Goal: Navigation & Orientation: Find specific page/section

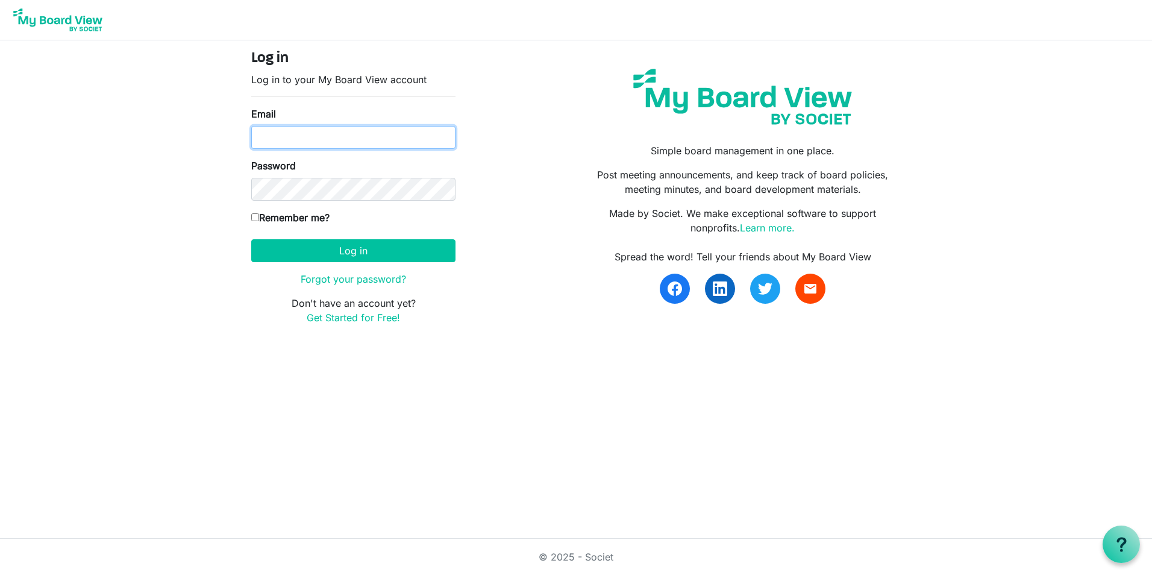
type input "mgregoire@namisela.org"
click at [274, 219] on label "Remember me?" at bounding box center [290, 217] width 78 height 14
click at [259, 219] on input "Remember me?" at bounding box center [255, 217] width 8 height 8
checkbox input "true"
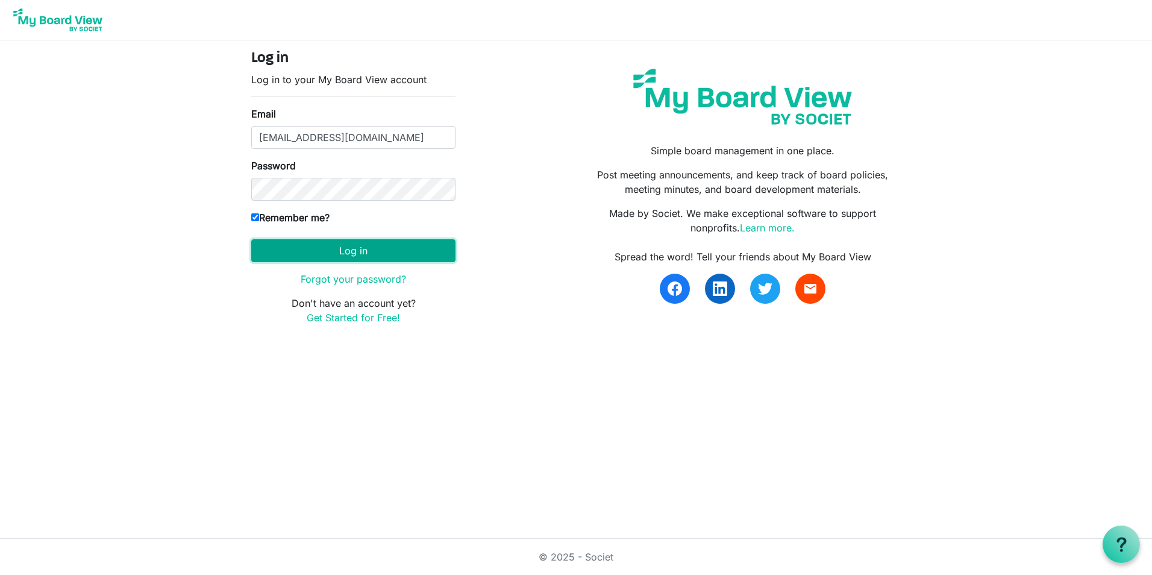
click at [304, 251] on button "Log in" at bounding box center [353, 250] width 204 height 23
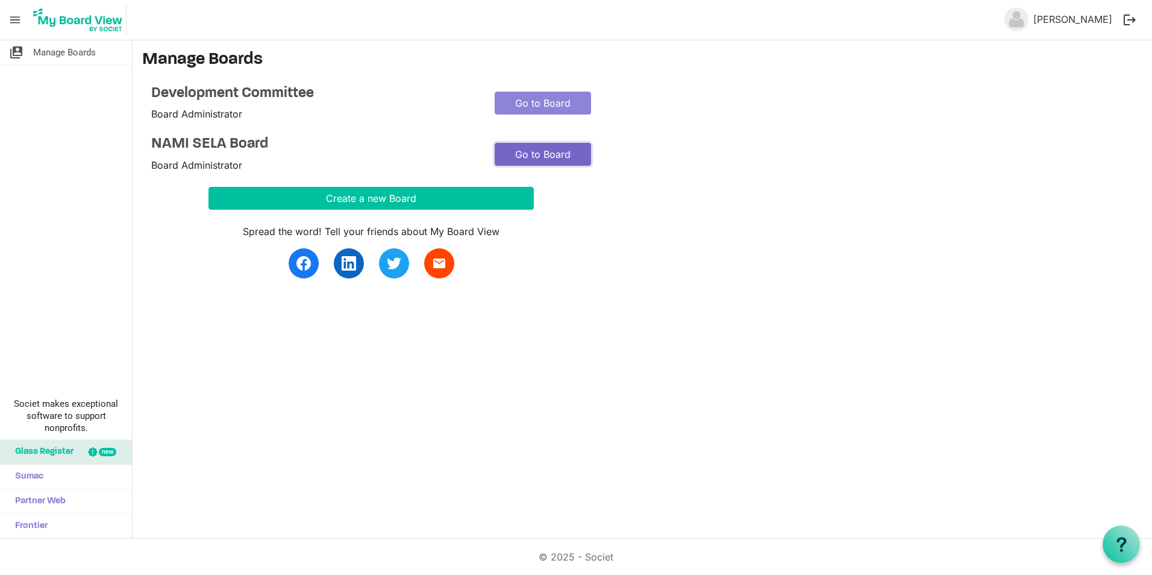
click at [525, 160] on link "Go to Board" at bounding box center [543, 154] width 96 height 23
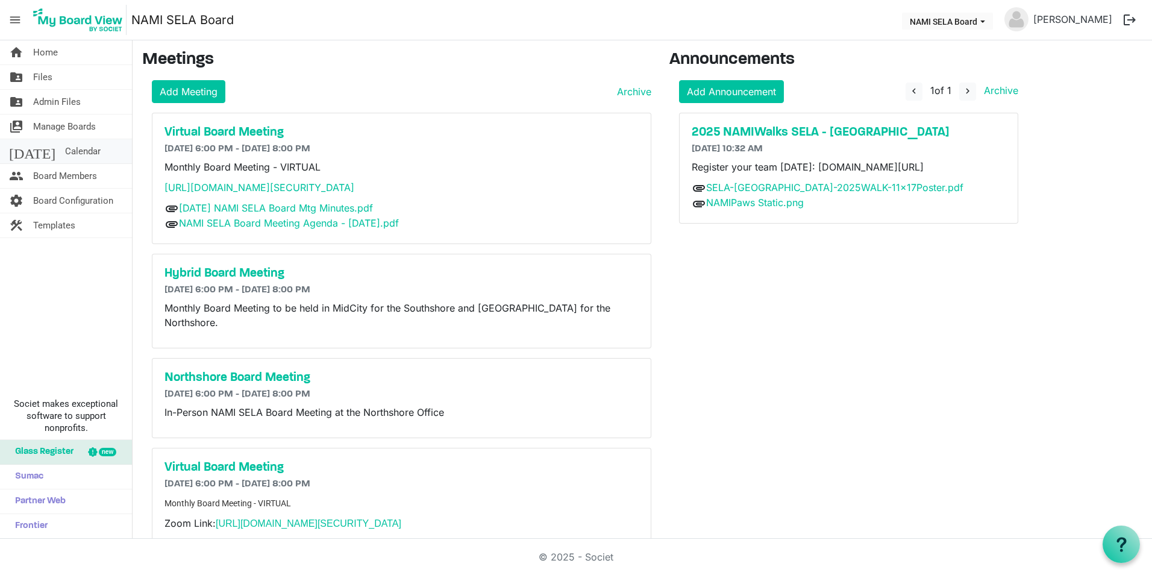
click at [65, 151] on span "Calendar" at bounding box center [83, 151] width 36 height 24
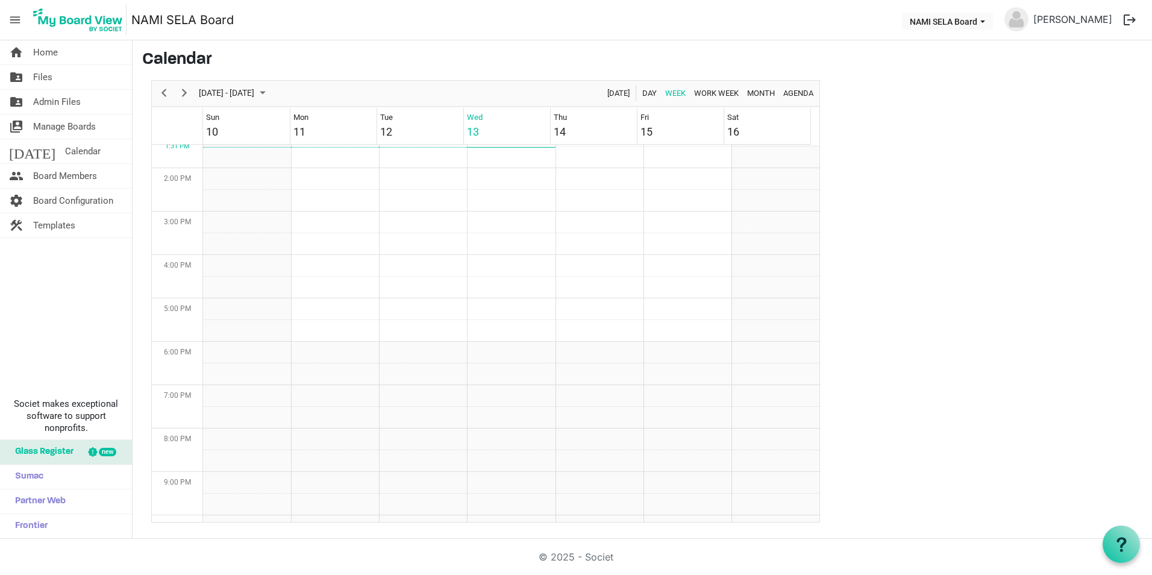
scroll to position [631, 0]
click at [191, 94] on span "Next" at bounding box center [184, 93] width 14 height 15
click at [38, 498] on span "Partner Web" at bounding box center [37, 501] width 57 height 24
click at [33, 471] on span "Sumac" at bounding box center [26, 476] width 34 height 24
click at [12, 19] on span "menu" at bounding box center [15, 19] width 23 height 23
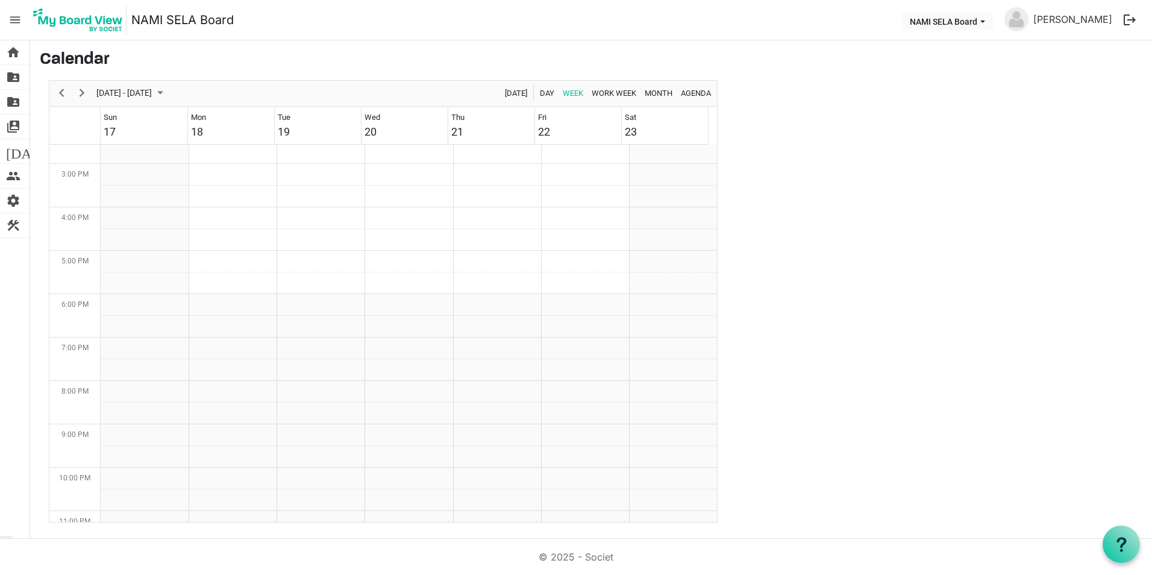
click at [12, 19] on span "menu" at bounding box center [15, 19] width 23 height 23
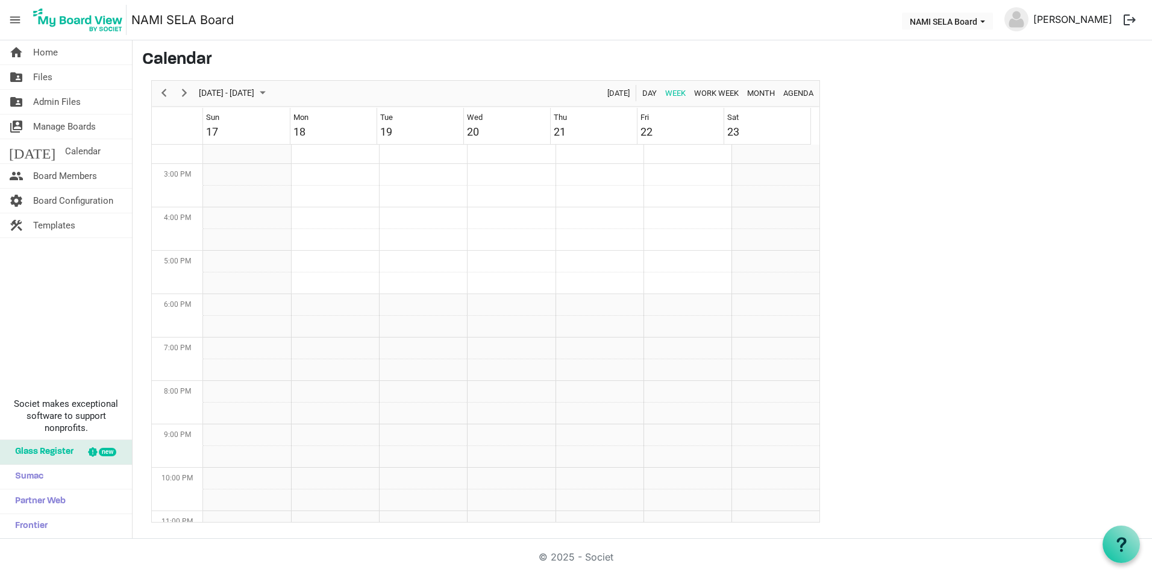
click at [1047, 22] on link "[PERSON_NAME]" at bounding box center [1072, 19] width 89 height 24
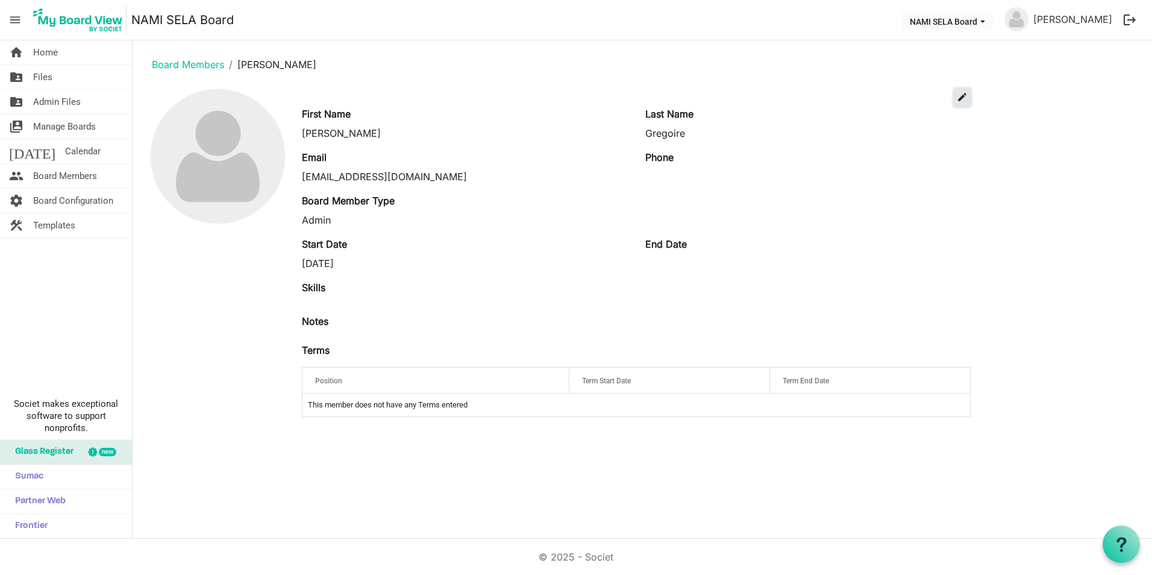
click at [967, 102] on span "edit" at bounding box center [962, 97] width 11 height 11
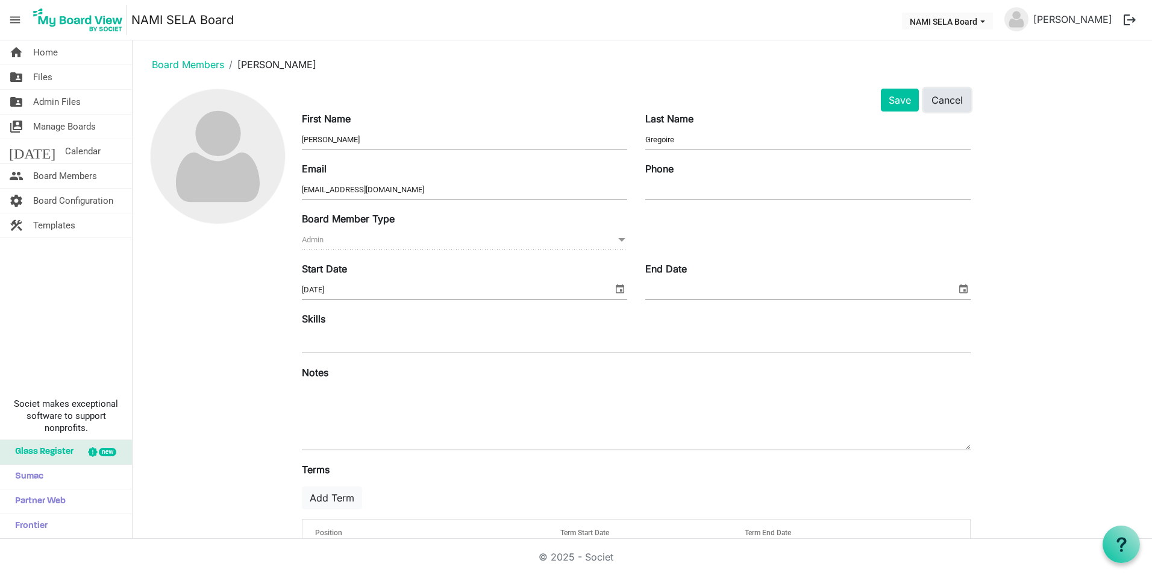
click at [934, 96] on button "Cancel" at bounding box center [946, 100] width 47 height 23
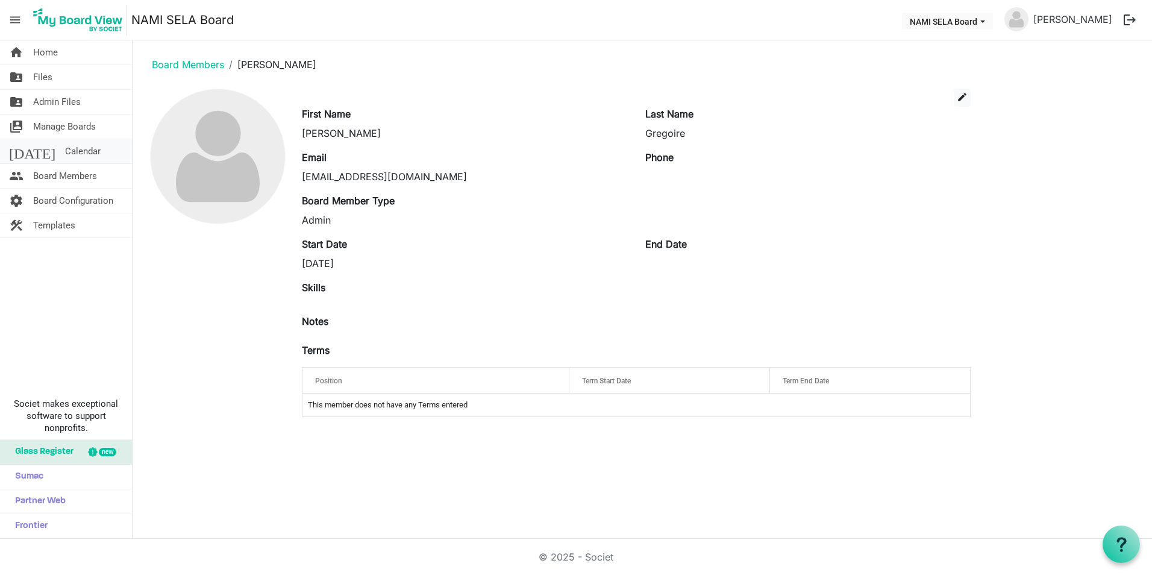
click at [65, 149] on span "Calendar" at bounding box center [83, 151] width 36 height 24
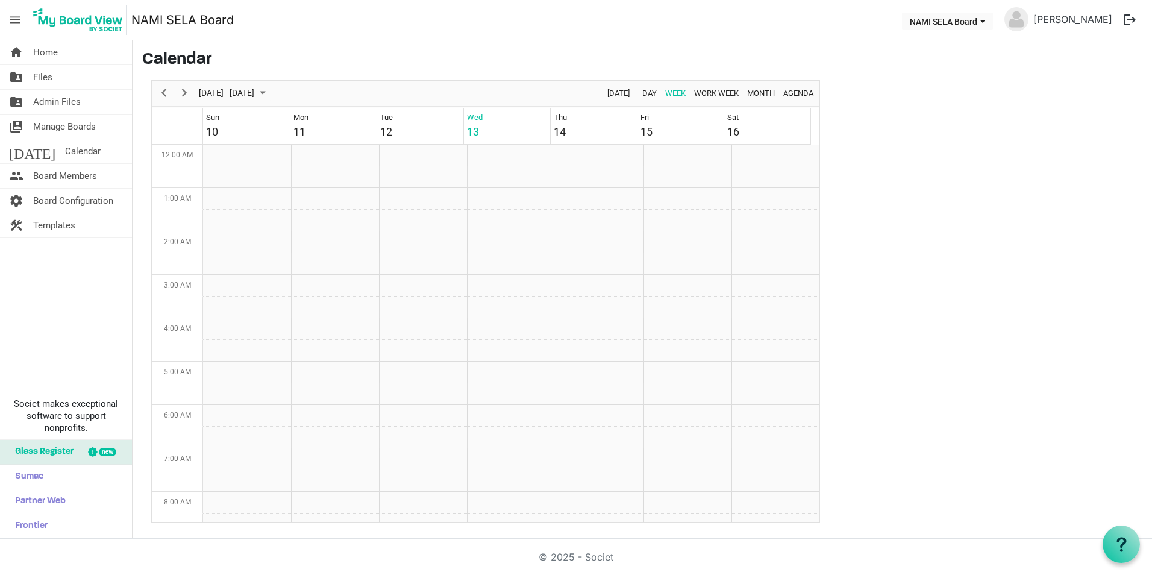
scroll to position [390, 0]
click at [81, 58] on link "home Home" at bounding box center [66, 52] width 132 height 24
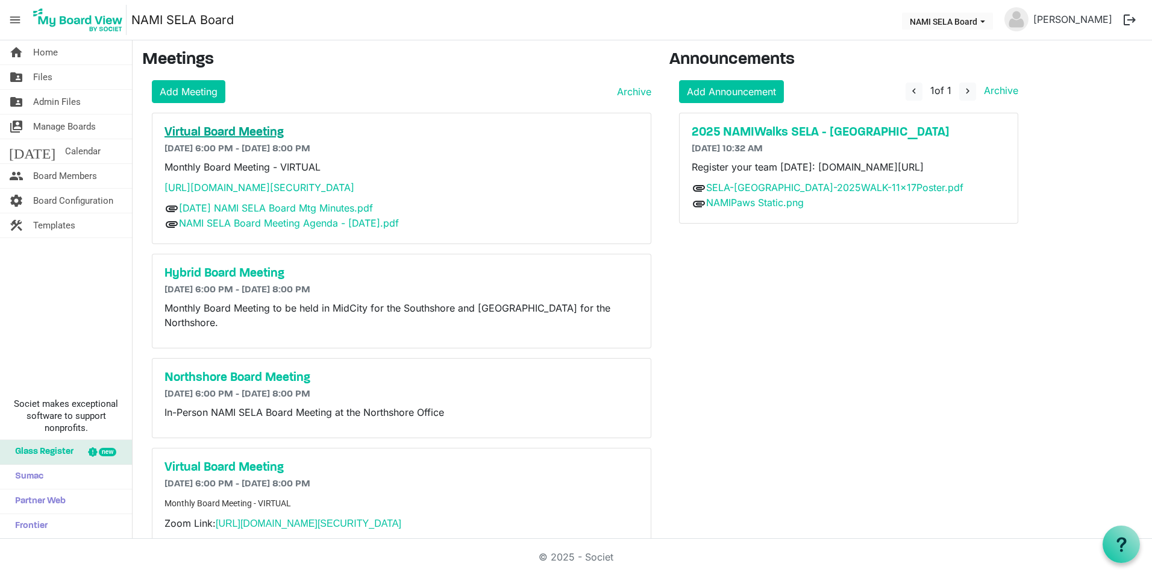
click at [257, 126] on h5 "Virtual Board Meeting" at bounding box center [401, 132] width 474 height 14
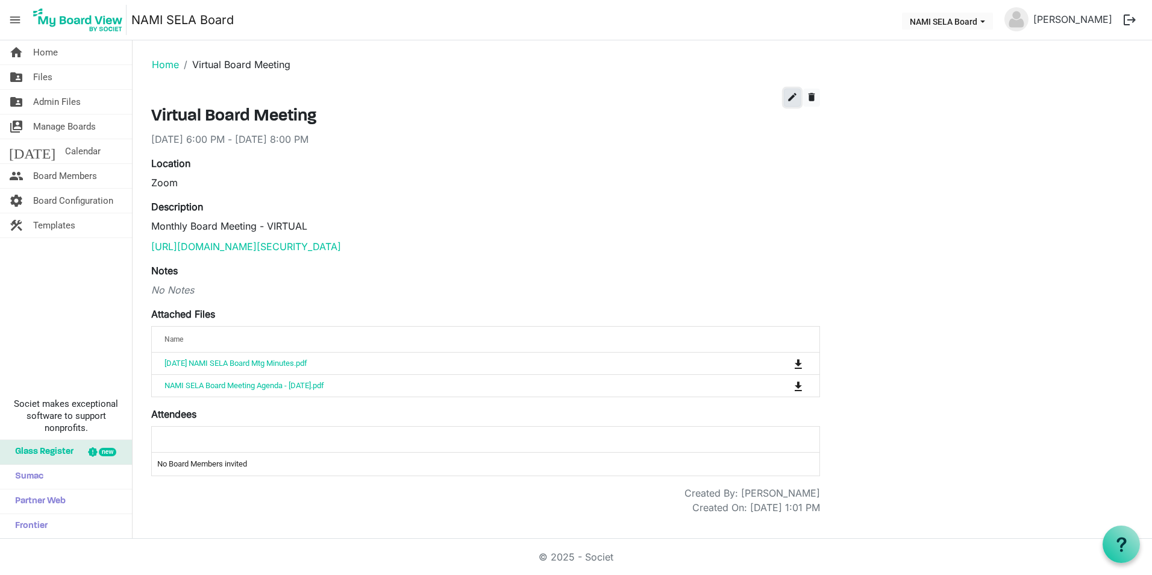
click at [788, 98] on span "edit" at bounding box center [792, 97] width 11 height 11
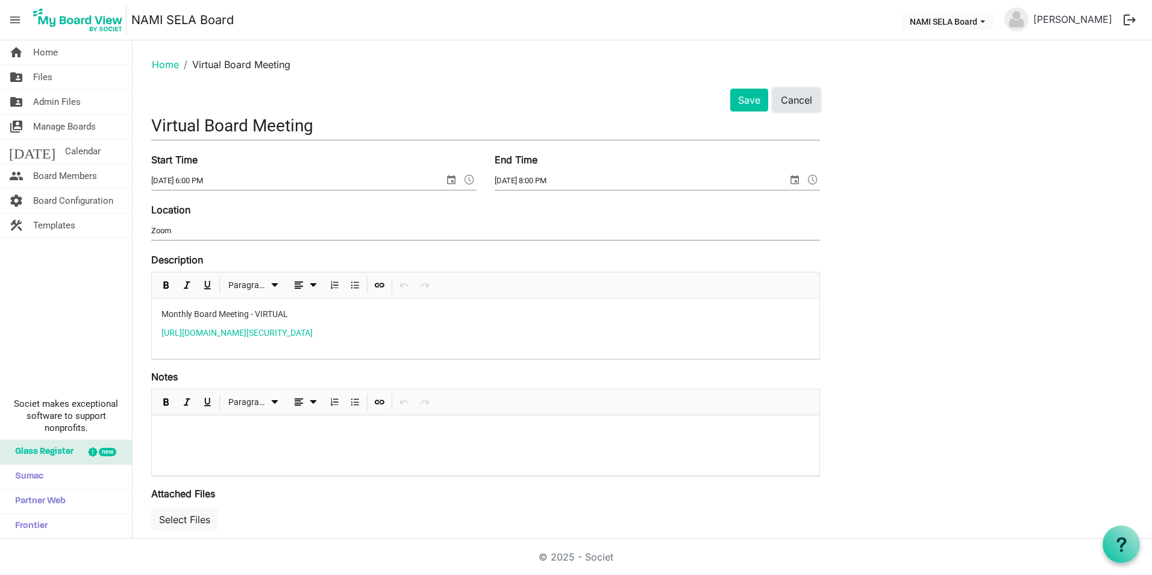
click at [787, 100] on button "Cancel" at bounding box center [796, 100] width 47 height 23
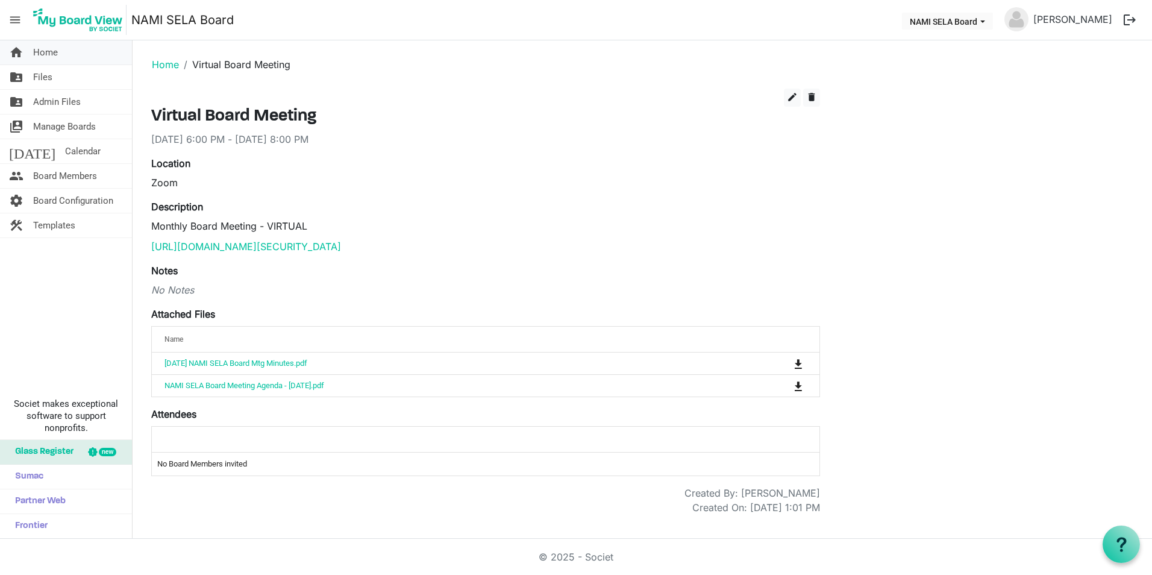
click at [63, 58] on link "home Home" at bounding box center [66, 52] width 132 height 24
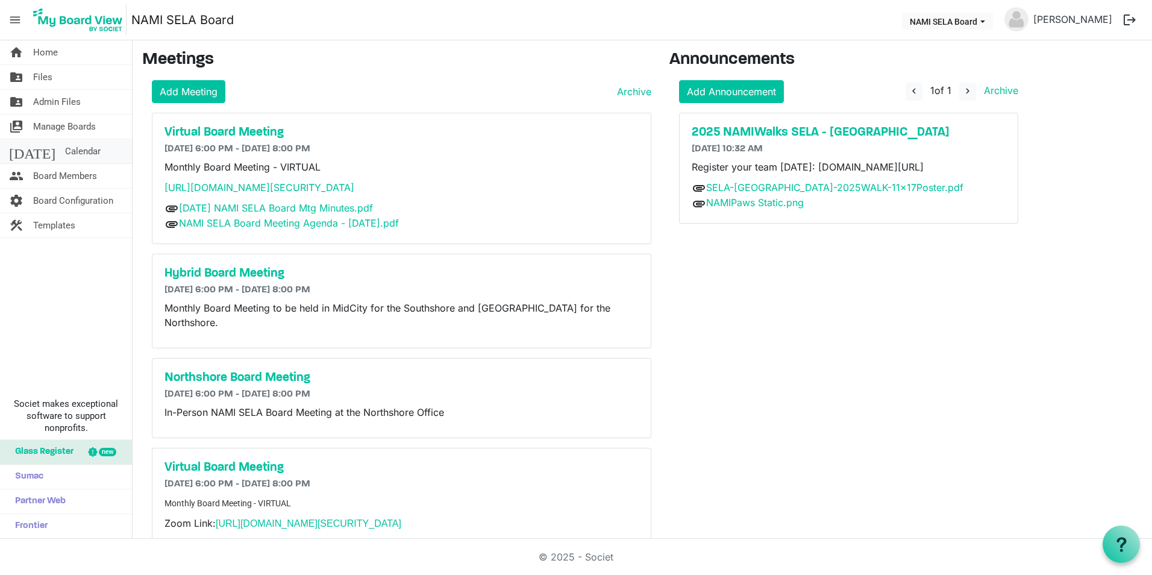
click at [65, 154] on span "Calendar" at bounding box center [83, 151] width 36 height 24
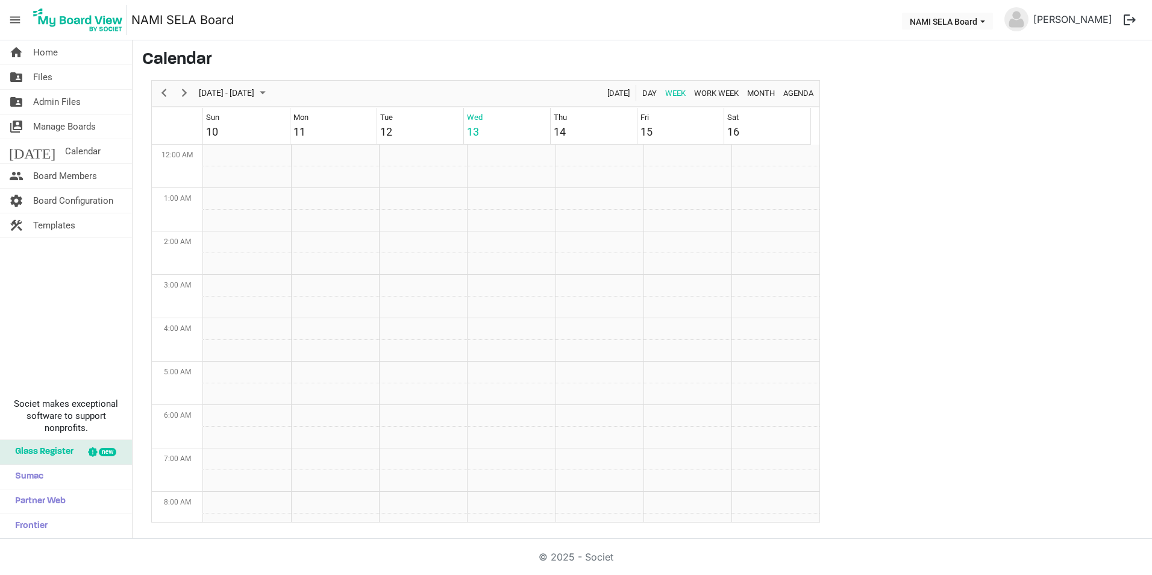
scroll to position [390, 0]
click at [210, 348] on td "Week of August 13, 2025" at bounding box center [247, 351] width 88 height 22
click at [252, 342] on div "Week of August 13, 2025" at bounding box center [247, 342] width 88 height 1
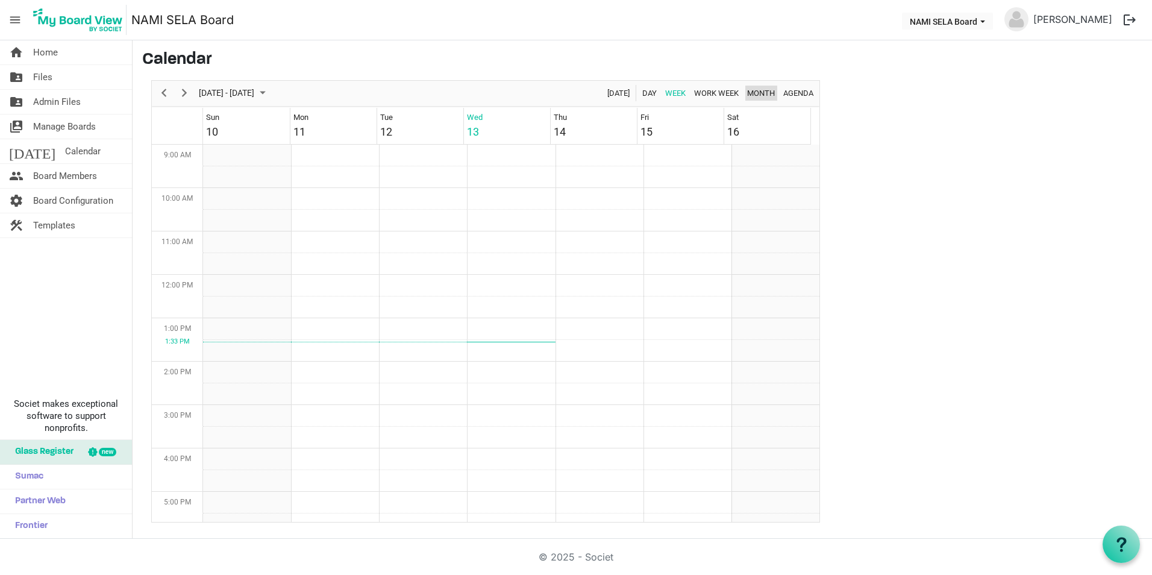
click at [758, 89] on span "Month" at bounding box center [761, 93] width 30 height 15
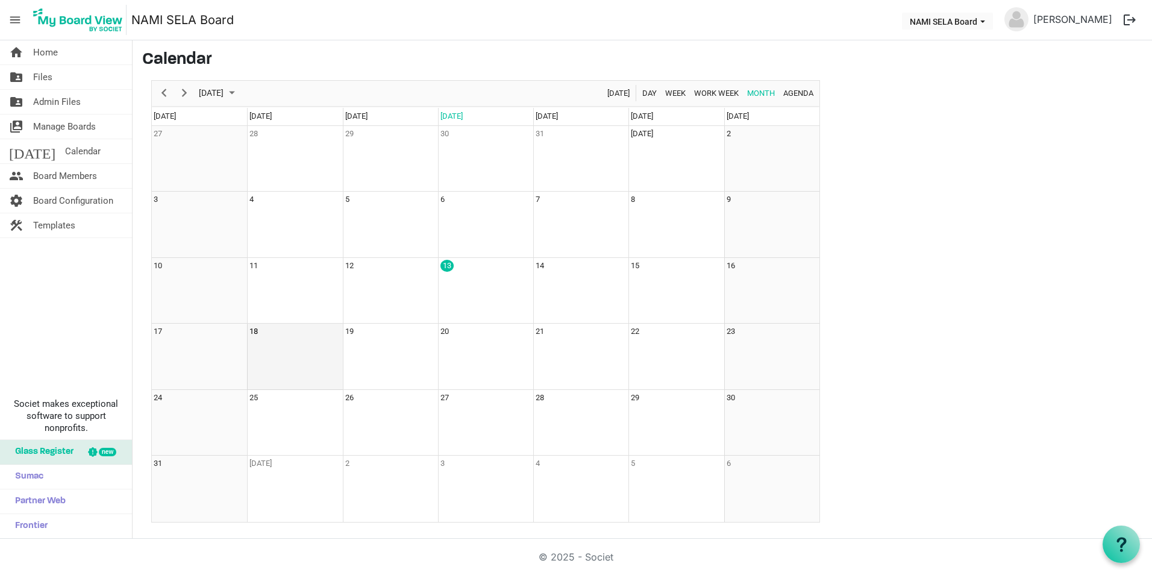
click at [295, 339] on td "18" at bounding box center [294, 356] width 95 height 66
drag, startPoint x: 295, startPoint y: 339, endPoint x: 265, endPoint y: 363, distance: 38.1
click at [265, 363] on td "18" at bounding box center [294, 356] width 95 height 66
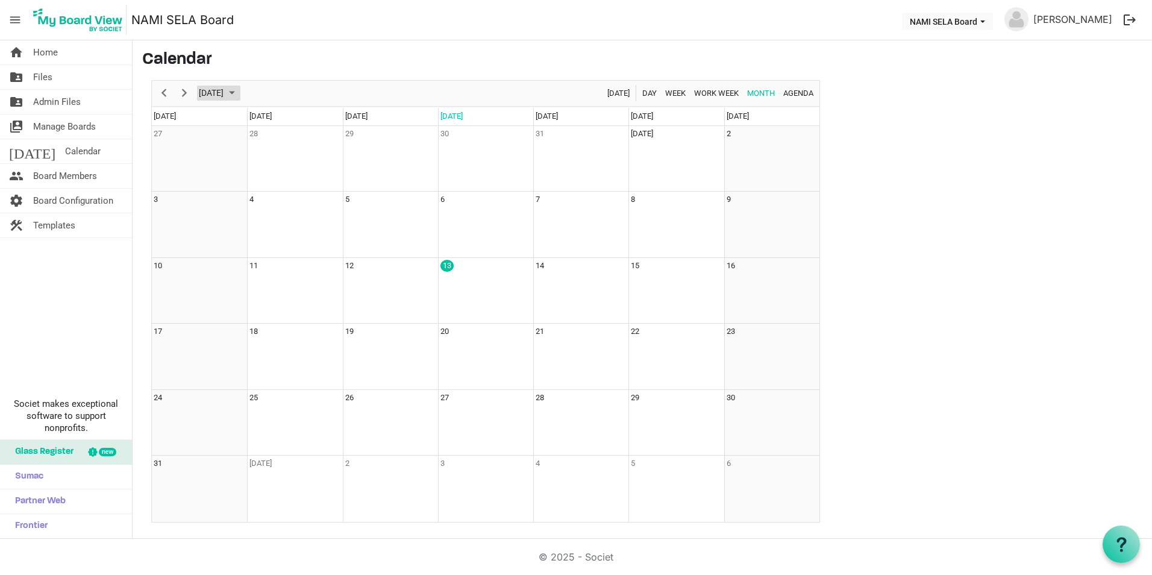
click at [239, 93] on span "August 2025" at bounding box center [232, 93] width 14 height 15
click at [1056, 244] on main "Calendar August 2025 Today Day Week Work Week Month Agenda 2025 Jan Feb Mar Apr…" at bounding box center [642, 286] width 1019 height 492
click at [90, 128] on span "Manage Boards" at bounding box center [64, 126] width 63 height 24
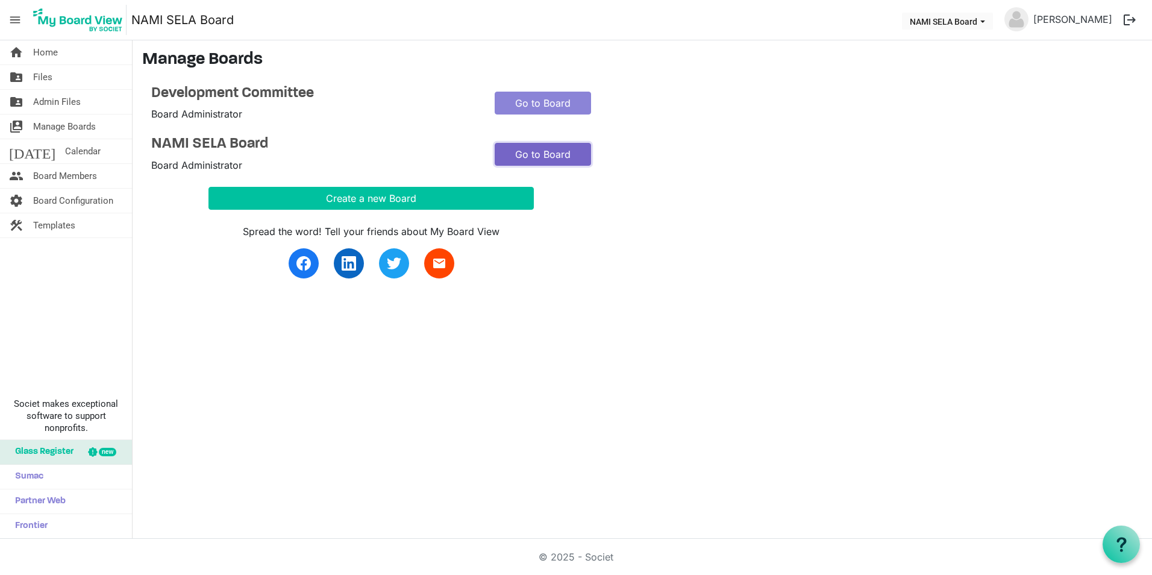
click at [522, 149] on link "Go to Board" at bounding box center [543, 154] width 96 height 23
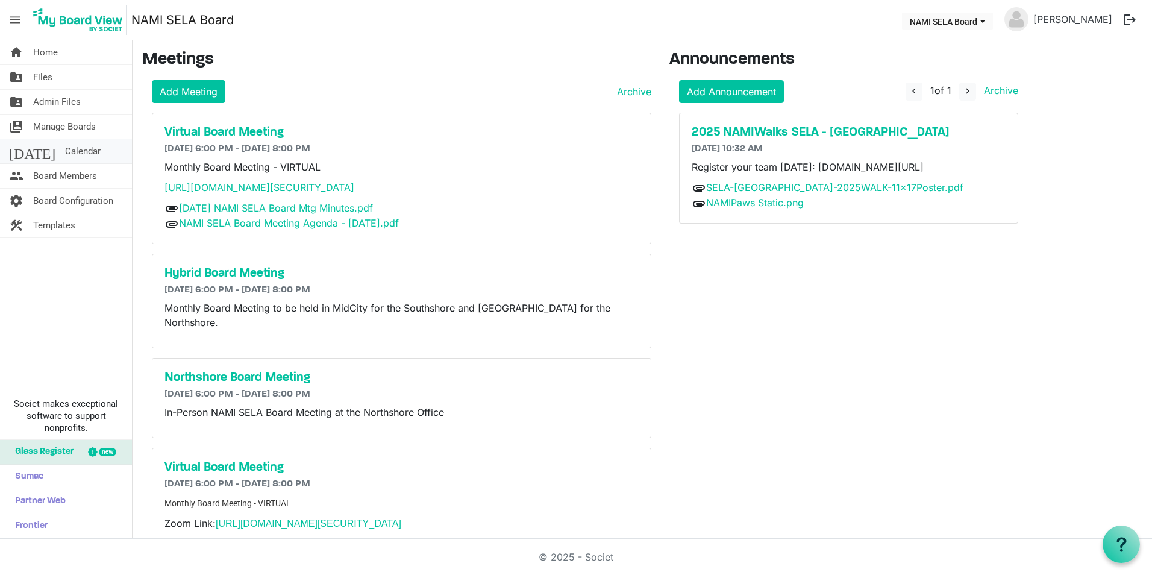
click at [65, 146] on span "Calendar" at bounding box center [83, 151] width 36 height 24
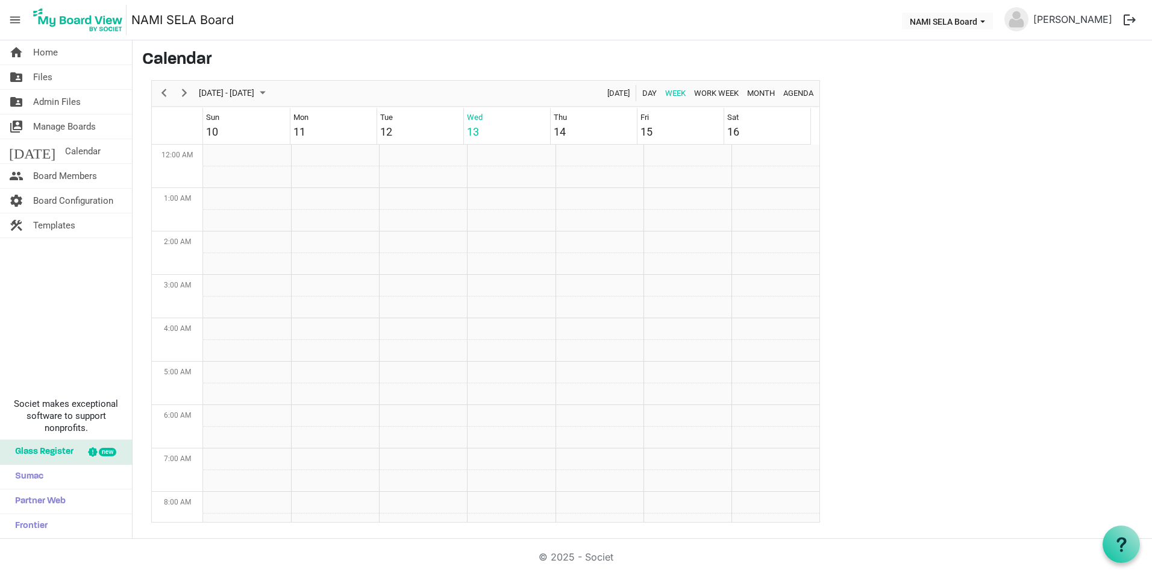
scroll to position [390, 0]
click at [186, 90] on span "Next" at bounding box center [184, 93] width 14 height 15
click at [86, 154] on link "[DATE] Calendar" at bounding box center [66, 151] width 132 height 24
